Goal: Check status: Check status

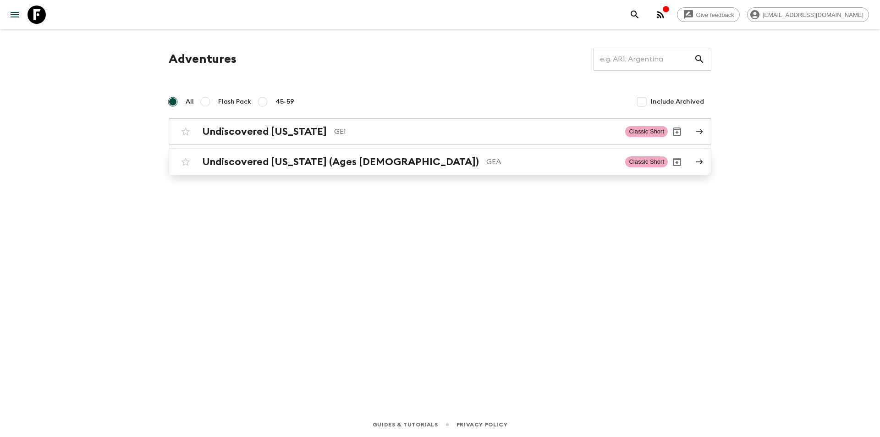
click at [261, 169] on div "Undiscovered [US_STATE] (Ages [DEMOGRAPHIC_DATA]) GEA Classic Short" at bounding box center [421, 162] width 491 height 18
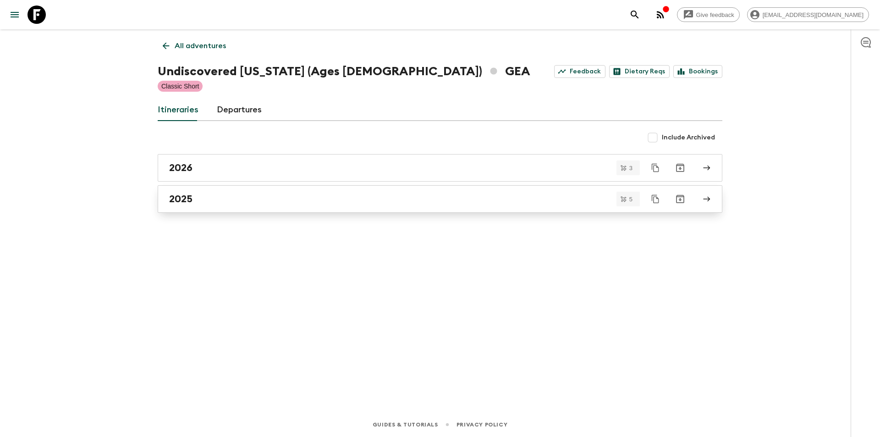
click at [199, 199] on div "2025" at bounding box center [431, 199] width 524 height 12
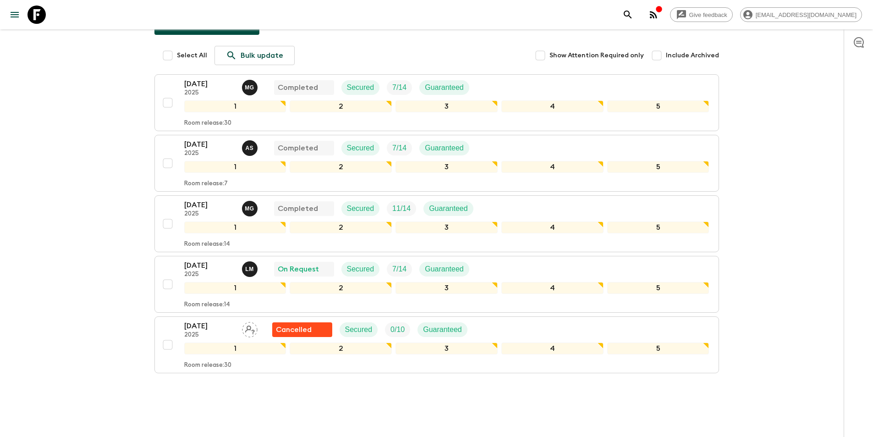
scroll to position [124, 0]
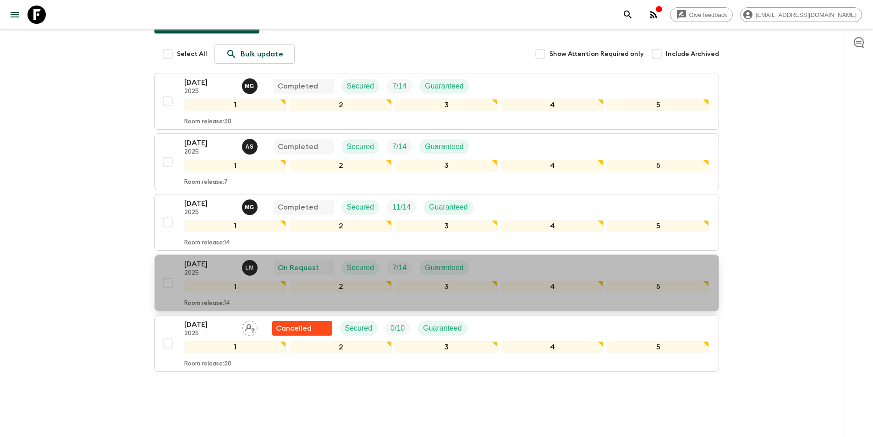
click at [211, 258] on p "[DATE]" at bounding box center [209, 263] width 50 height 11
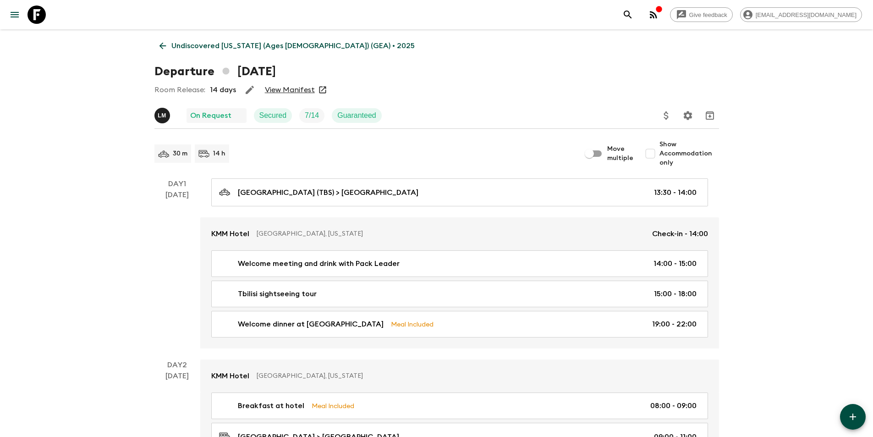
click at [278, 92] on link "View Manifest" at bounding box center [290, 89] width 50 height 9
